Goal: Use online tool/utility

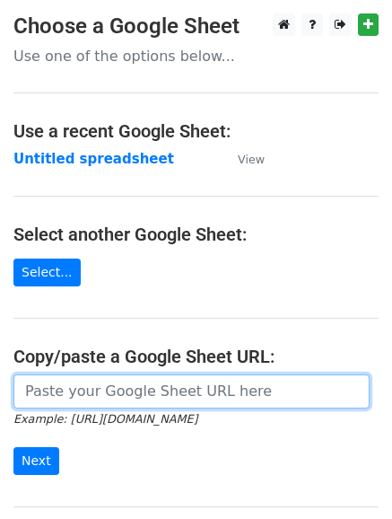
click at [44, 383] on input "url" at bounding box center [191, 391] width 356 height 34
paste input "[URL][DOMAIN_NAME]"
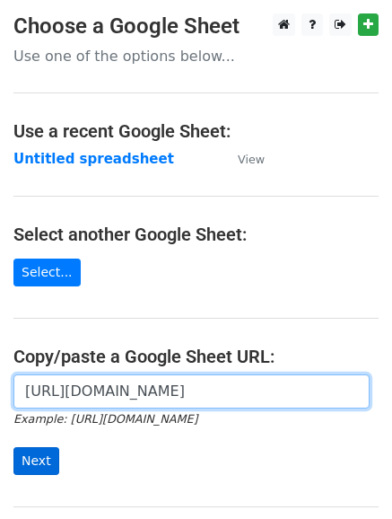
type input "[URL][DOMAIN_NAME]"
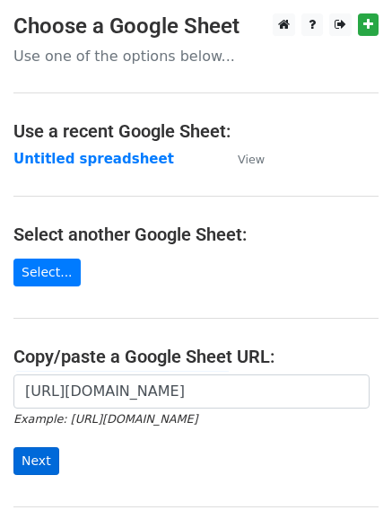
scroll to position [0, 0]
click at [24, 452] on input "Next" at bounding box center [36, 461] width 46 height 28
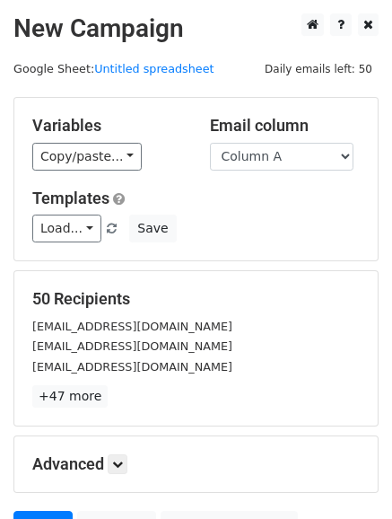
scroll to position [101, 0]
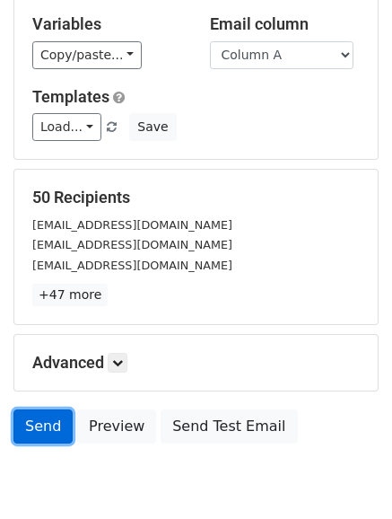
click at [31, 420] on link "Send" at bounding box center [42, 426] width 59 height 34
